Goal: Communication & Community: Answer question/provide support

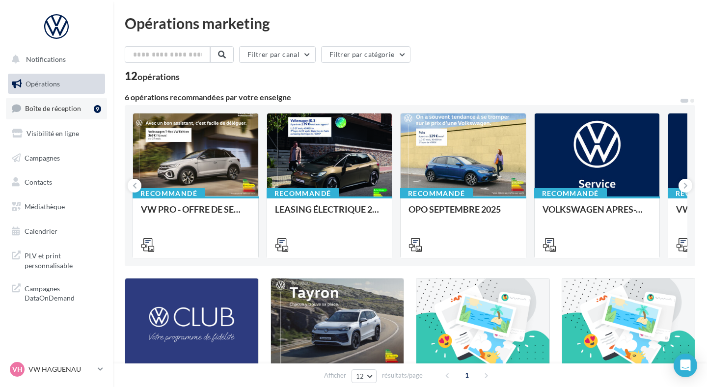
click at [44, 109] on span "Boîte de réception" at bounding box center [53, 108] width 56 height 8
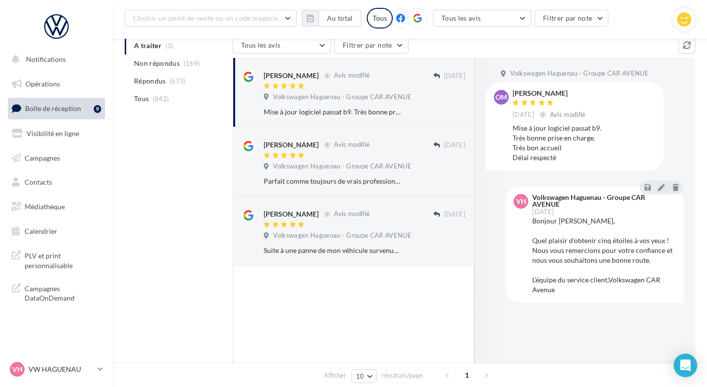
scroll to position [108, 0]
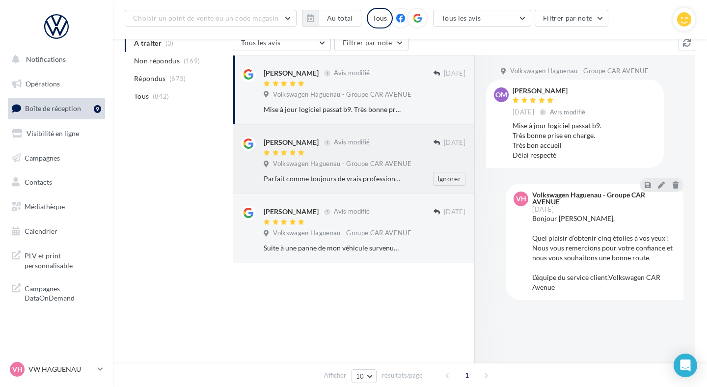
click at [411, 178] on div "Ignorer" at bounding box center [442, 179] width 64 height 14
click at [373, 151] on div at bounding box center [349, 153] width 170 height 8
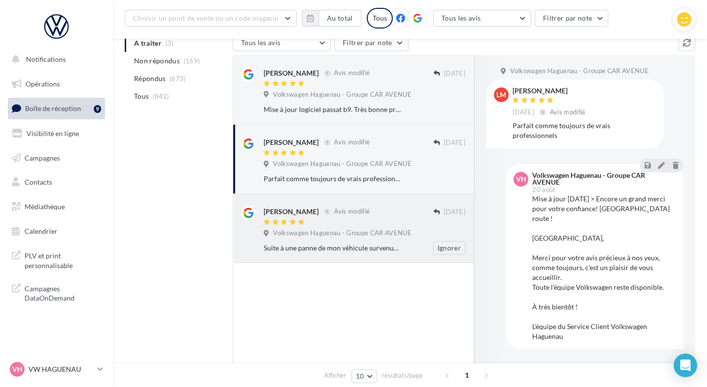
click at [371, 207] on div "[PERSON_NAME] Avis modifié" at bounding box center [349, 211] width 170 height 10
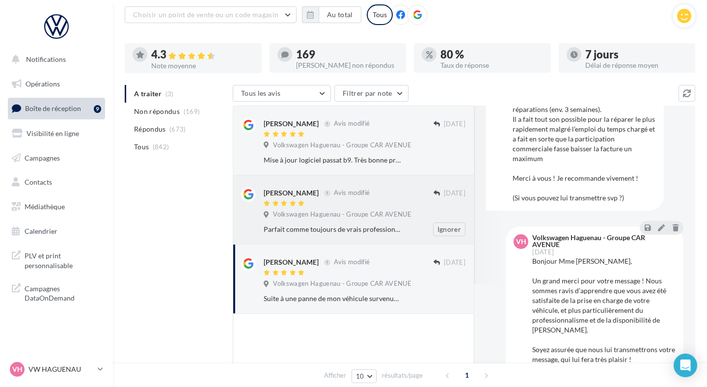
scroll to position [12, 0]
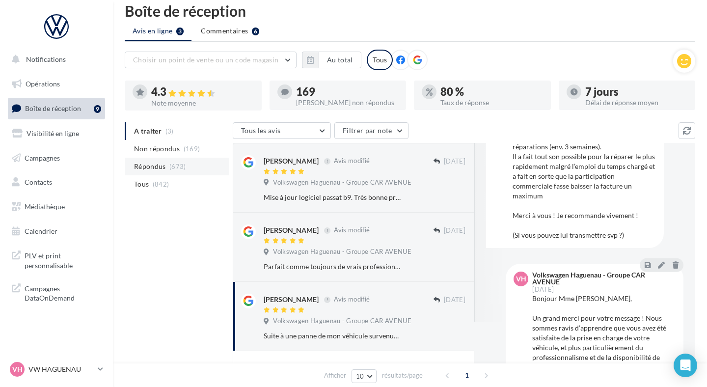
click at [193, 168] on li "Répondus (673)" at bounding box center [177, 167] width 104 height 18
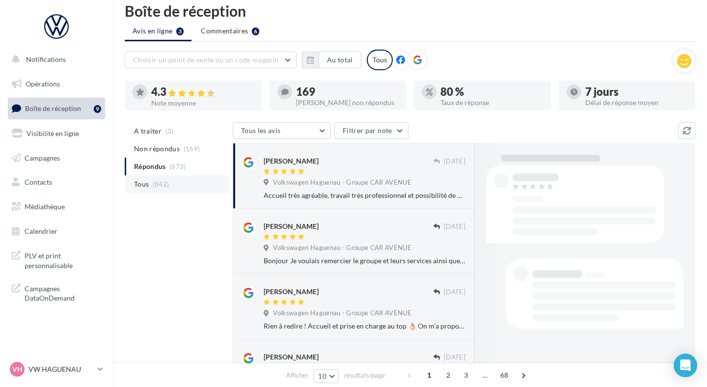
click at [192, 180] on li "Tous (842)" at bounding box center [177, 184] width 104 height 18
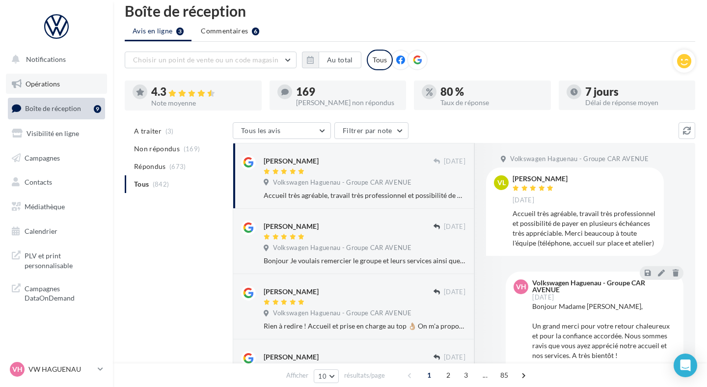
click at [55, 83] on span "Opérations" at bounding box center [43, 84] width 34 height 8
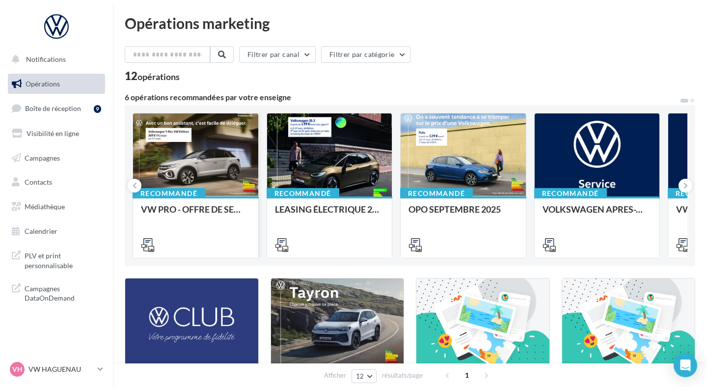
click at [192, 149] on div at bounding box center [195, 155] width 125 height 84
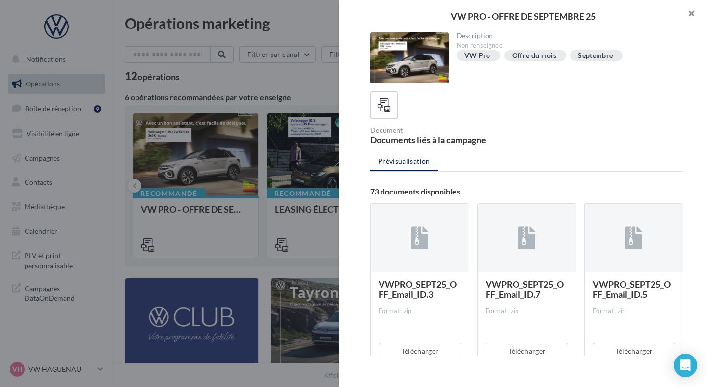
click at [692, 20] on button "button" at bounding box center [687, 14] width 39 height 29
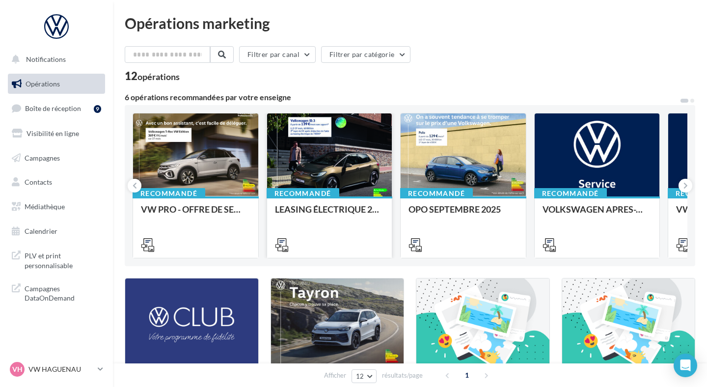
click at [313, 147] on div at bounding box center [329, 155] width 125 height 84
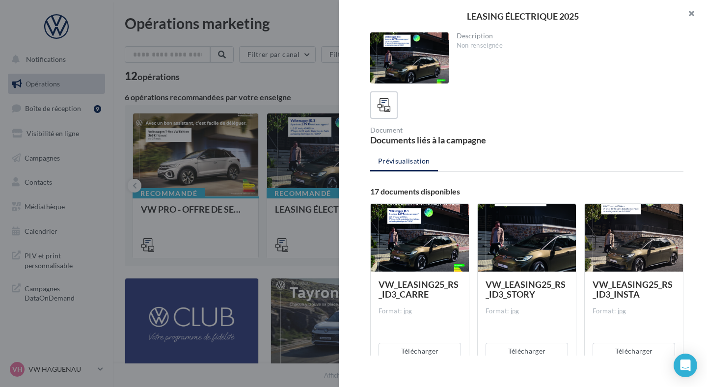
click at [701, 12] on button "button" at bounding box center [687, 14] width 39 height 29
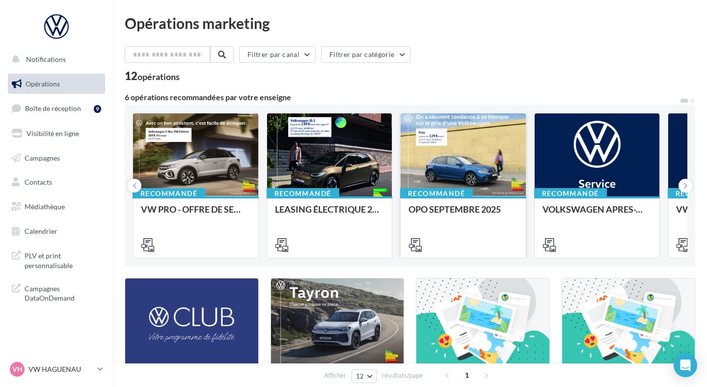
click at [487, 140] on div at bounding box center [463, 155] width 125 height 84
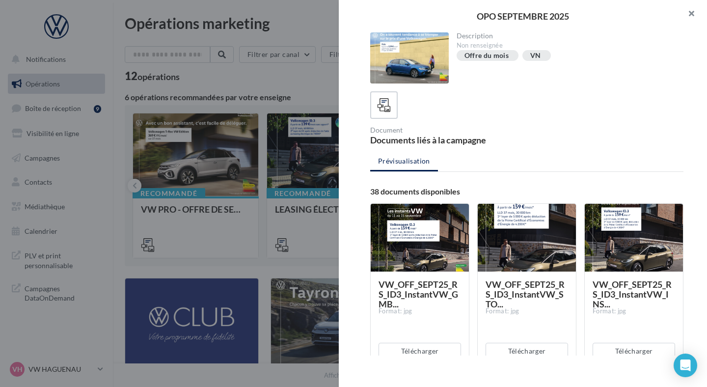
click at [695, 18] on button "button" at bounding box center [687, 14] width 39 height 29
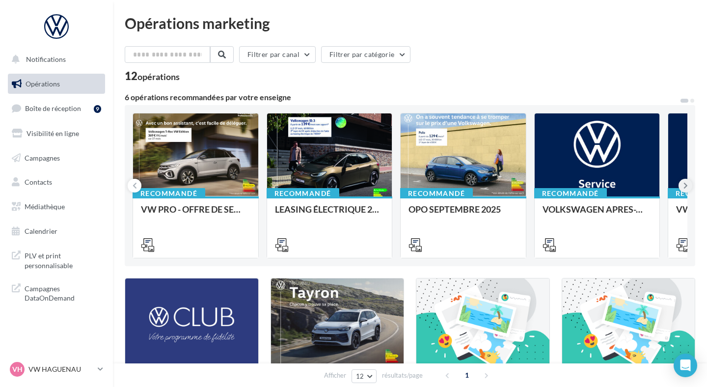
click at [684, 187] on icon at bounding box center [686, 186] width 4 height 10
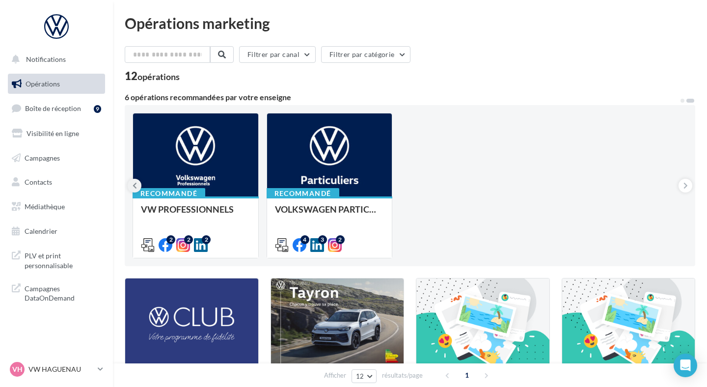
click at [135, 189] on icon at bounding box center [135, 186] width 4 height 10
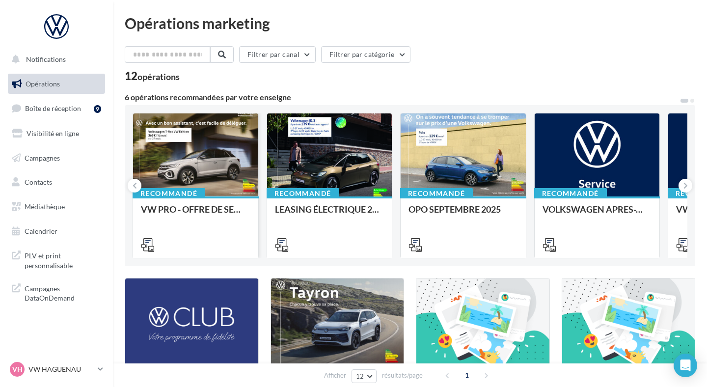
click at [231, 166] on div at bounding box center [195, 155] width 125 height 84
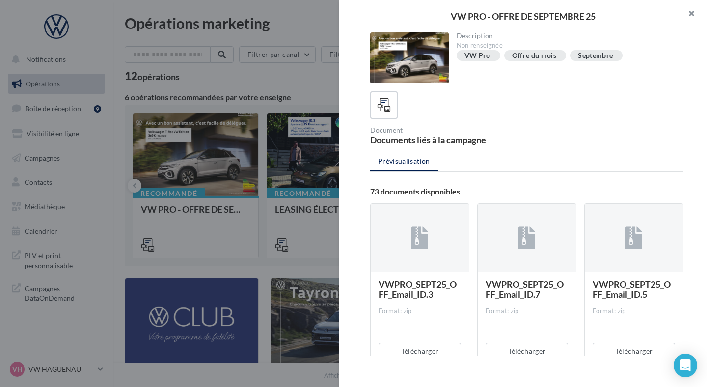
click at [696, 11] on button "button" at bounding box center [687, 14] width 39 height 29
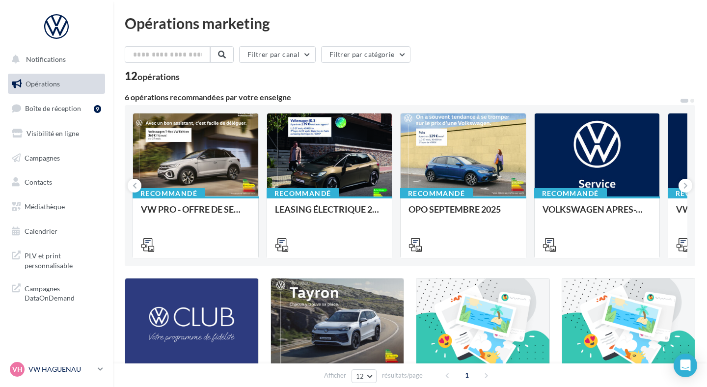
click at [67, 374] on div "VH VW HAGUENAU vw-hag-mar" at bounding box center [52, 369] width 84 height 15
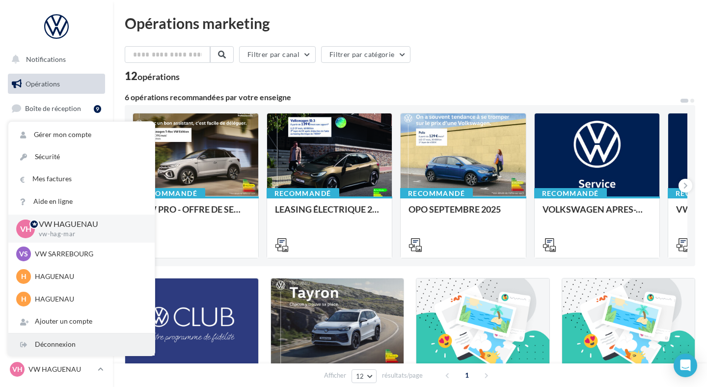
click at [71, 352] on div "Déconnexion" at bounding box center [81, 345] width 146 height 22
